Goal: Find contact information: Find contact information

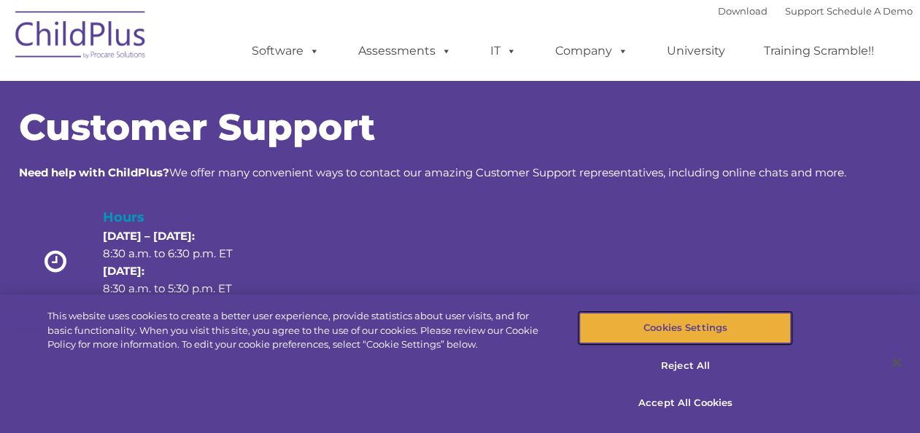
click at [695, 334] on button "Cookies Settings" at bounding box center [684, 328] width 211 height 31
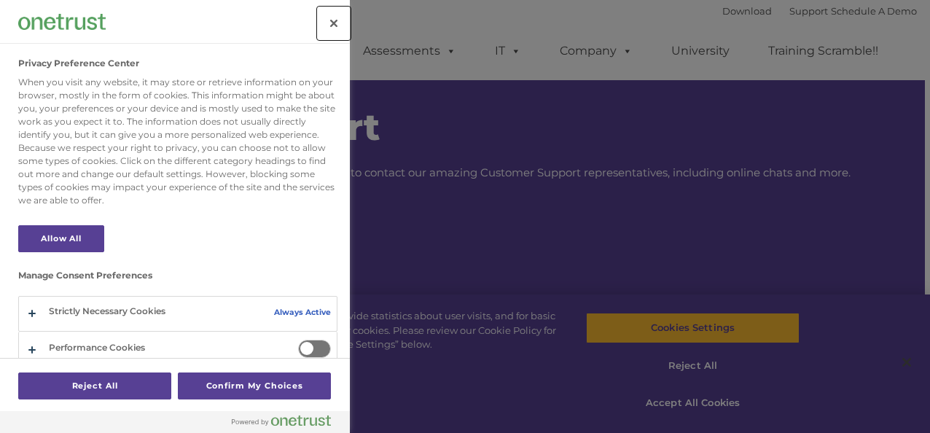
click at [338, 23] on button "Close" at bounding box center [334, 23] width 32 height 32
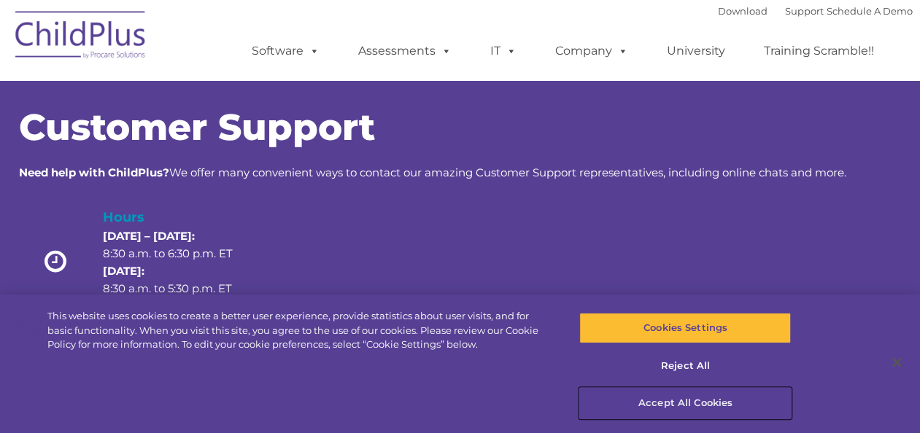
click at [704, 400] on button "Accept All Cookies" at bounding box center [684, 403] width 211 height 31
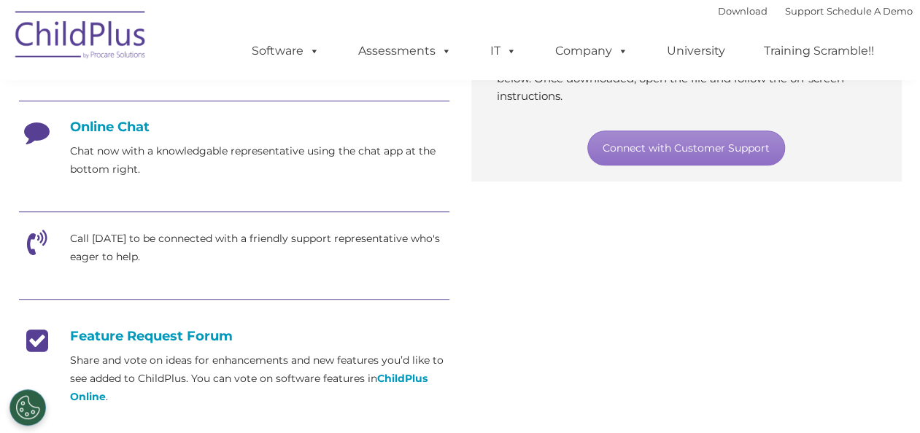
scroll to position [375, 0]
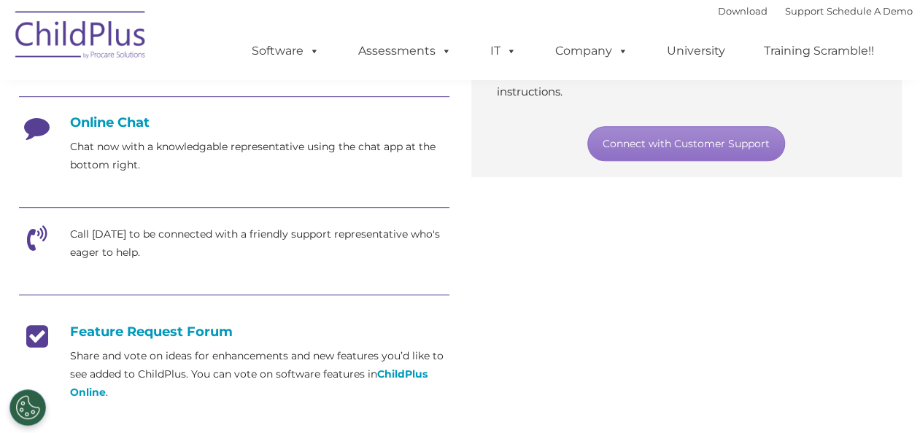
click at [101, 121] on h4 "Online Chat" at bounding box center [234, 122] width 430 height 16
click at [33, 128] on icon at bounding box center [37, 132] width 36 height 36
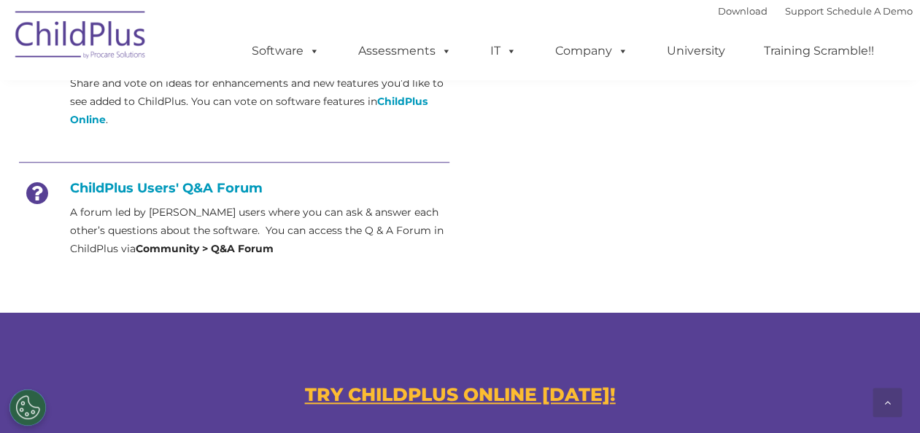
scroll to position [647, 0]
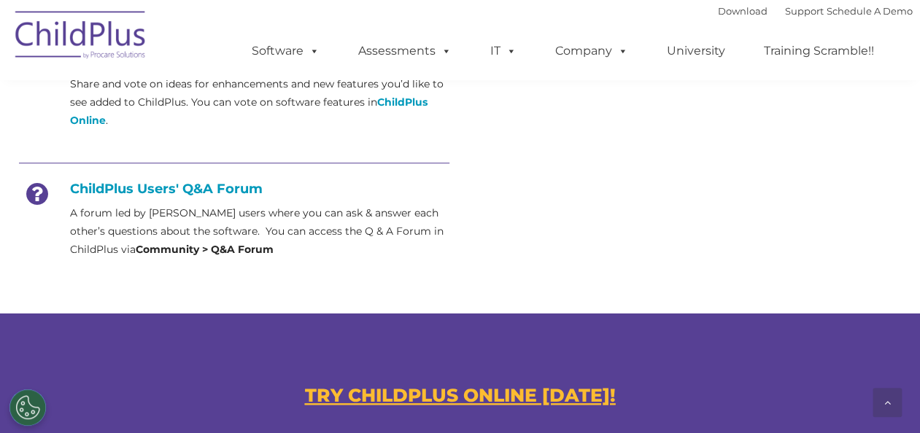
click at [470, 394] on u "TRY CHILDPLUS ONLINE [DATE]!" at bounding box center [460, 395] width 311 height 22
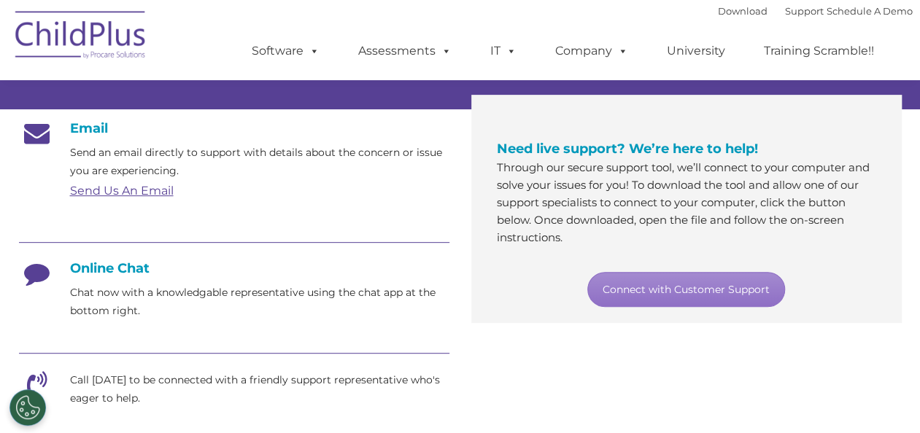
scroll to position [220, 0]
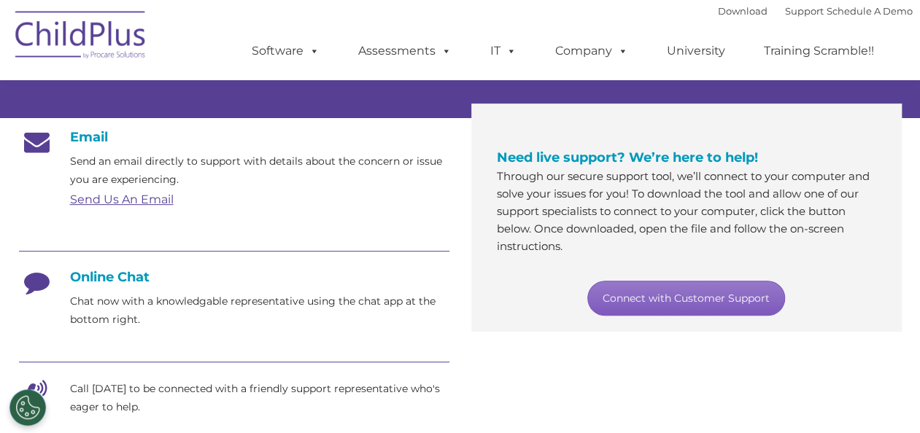
click at [672, 301] on link "Connect with Customer Support" at bounding box center [686, 298] width 198 height 35
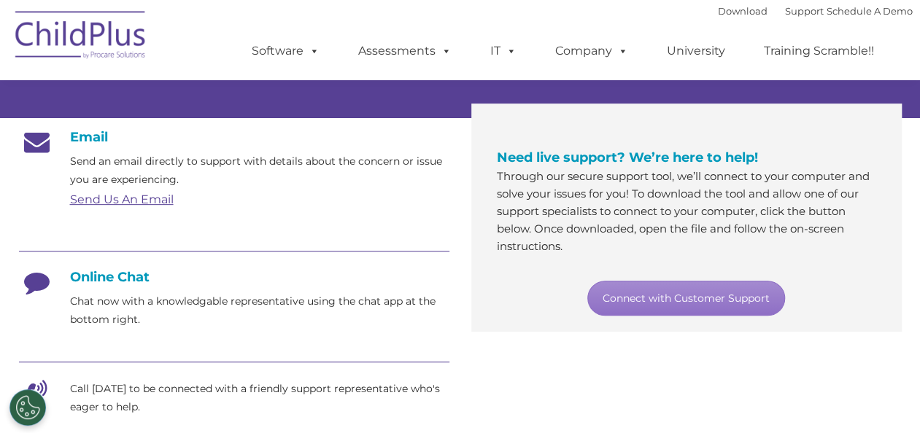
click at [626, 375] on div "Email Send an email directly to support with details about the concern or issue…" at bounding box center [460, 411] width 904 height 586
click at [132, 199] on link "Send Us An Email" at bounding box center [122, 200] width 104 height 14
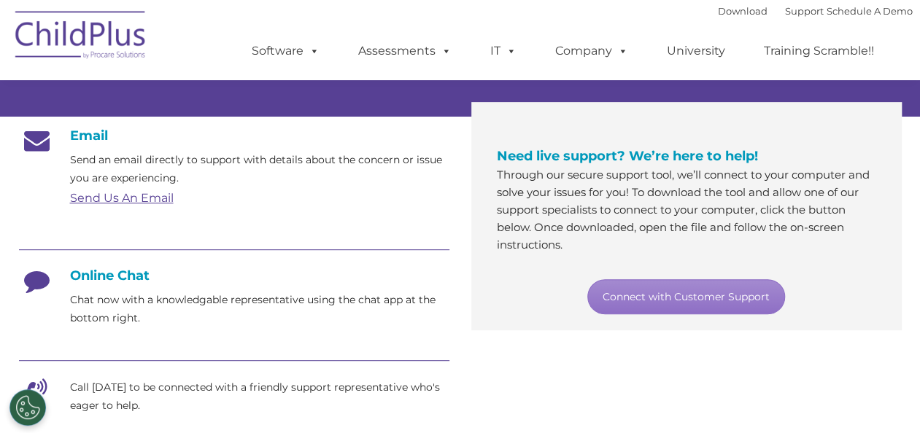
scroll to position [225, 0]
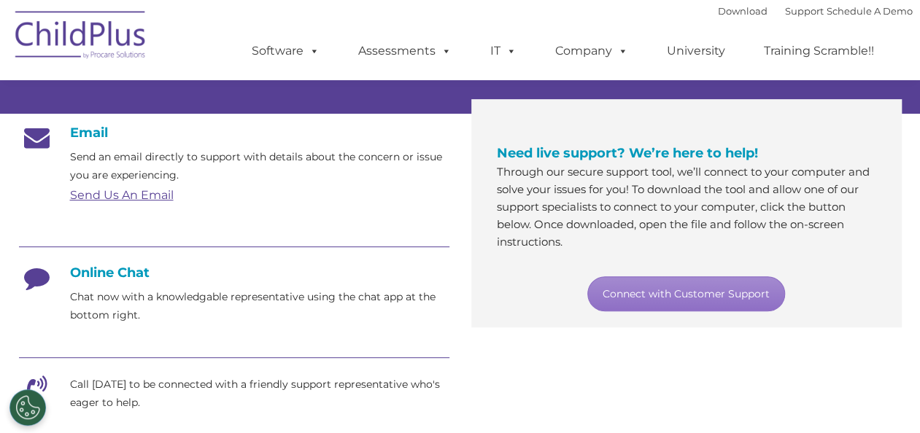
click at [123, 194] on link "Send Us An Email" at bounding box center [122, 195] width 104 height 14
